Goal: Information Seeking & Learning: Learn about a topic

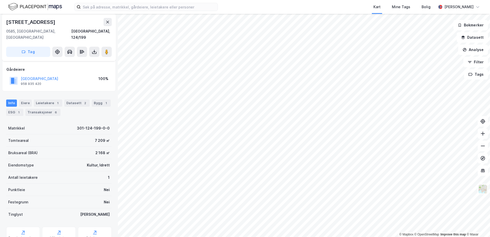
scroll to position [42, 0]
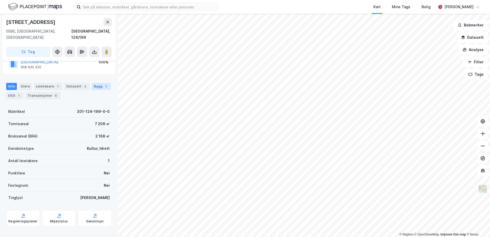
click at [97, 83] on div "Bygg 1" at bounding box center [101, 86] width 19 height 7
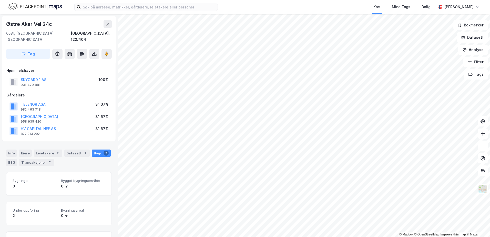
scroll to position [1, 0]
